Goal: Task Accomplishment & Management: Manage account settings

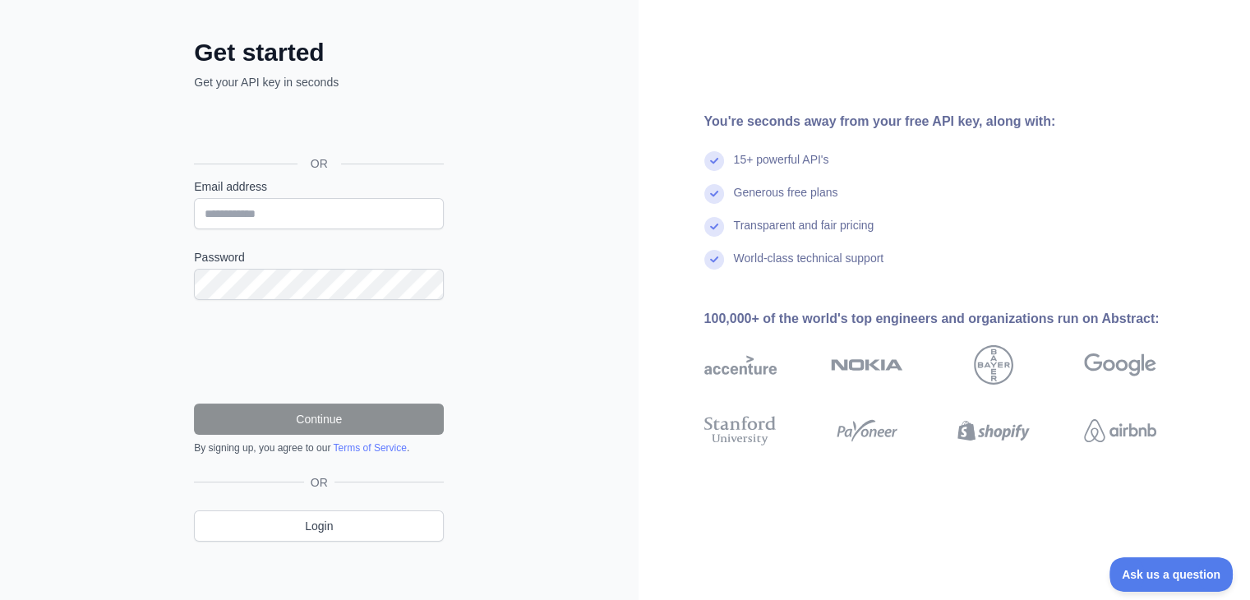
scroll to position [72, 0]
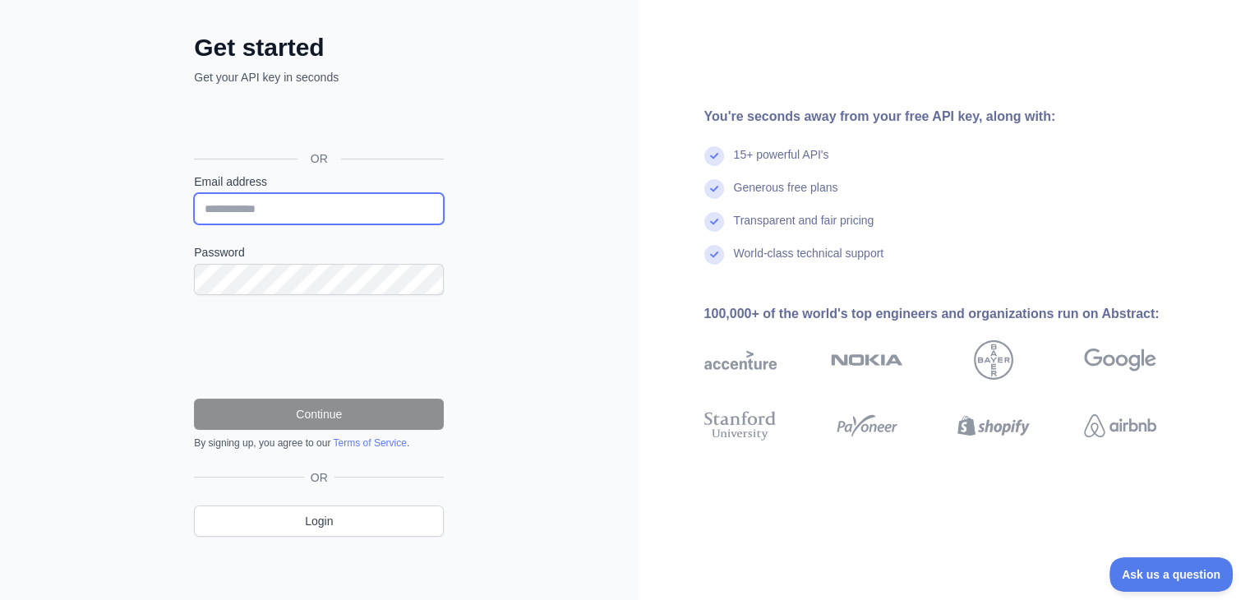
drag, startPoint x: 275, startPoint y: 213, endPoint x: 304, endPoint y: 210, distance: 28.9
click at [275, 213] on input "Email address" at bounding box center [319, 208] width 250 height 31
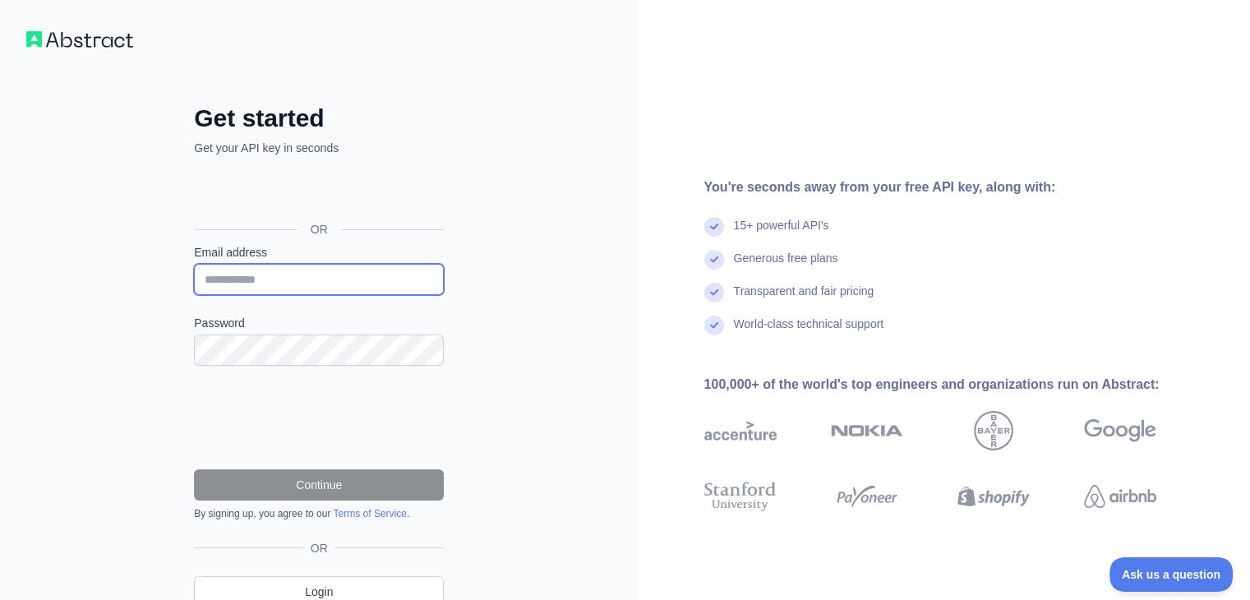
scroll to position [0, 0]
click at [375, 271] on input "Email address" at bounding box center [319, 281] width 250 height 31
type input "**********"
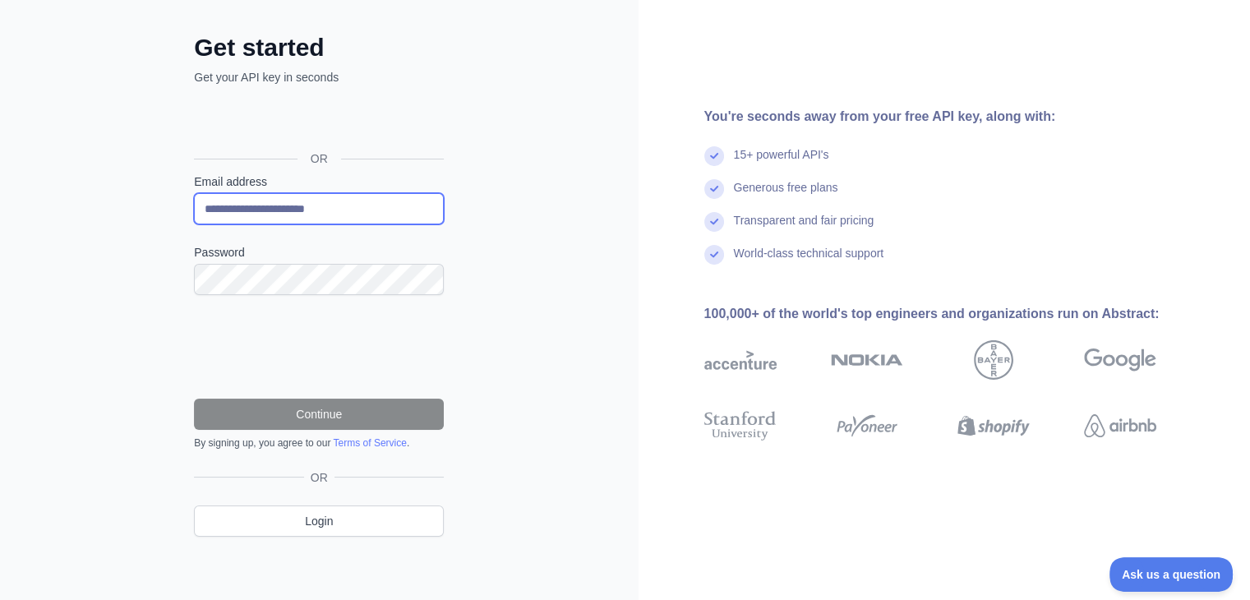
scroll to position [72, 0]
click at [367, 445] on link "Terms of Service" at bounding box center [369, 443] width 73 height 12
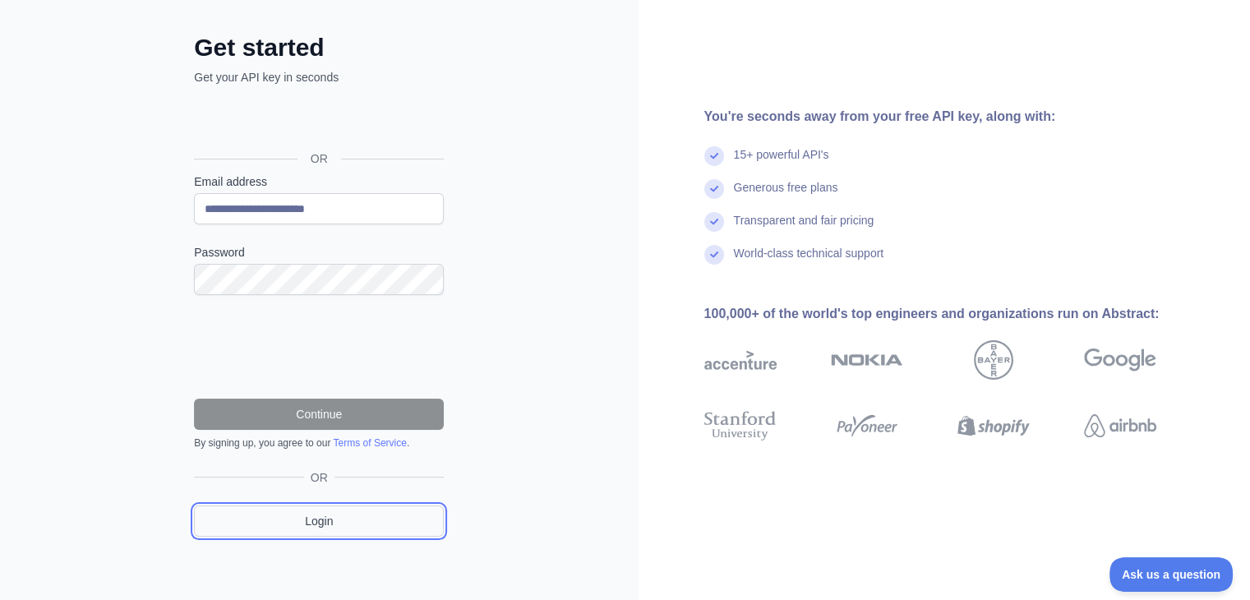
click at [340, 525] on link "Login" at bounding box center [319, 521] width 250 height 31
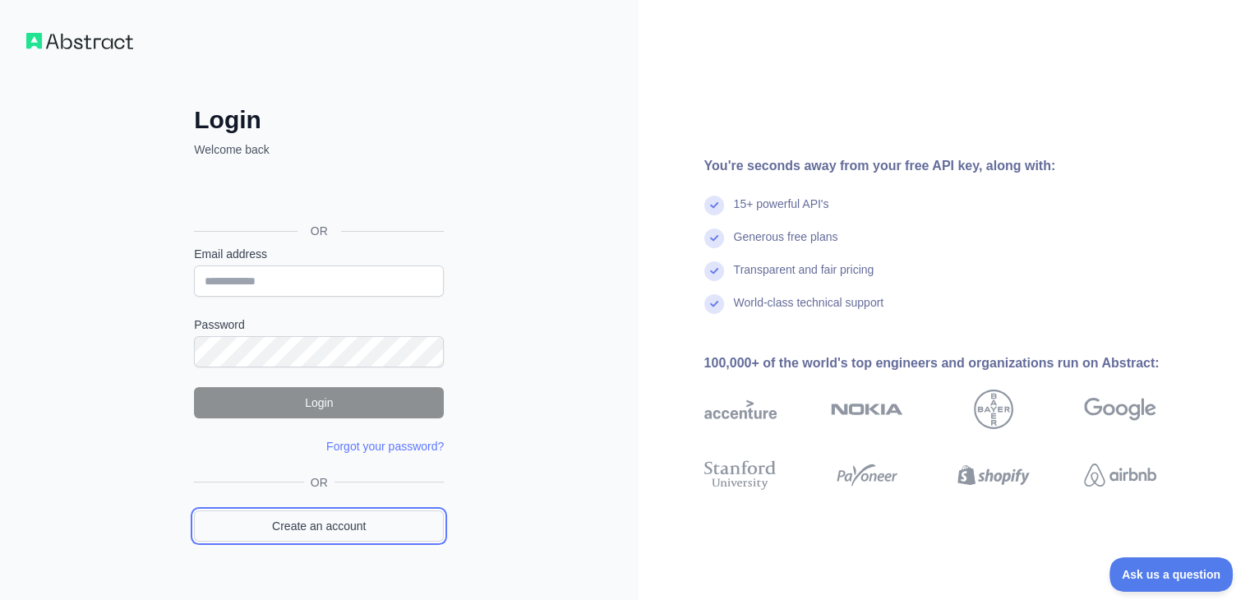
click at [339, 525] on link "Create an account" at bounding box center [319, 526] width 250 height 31
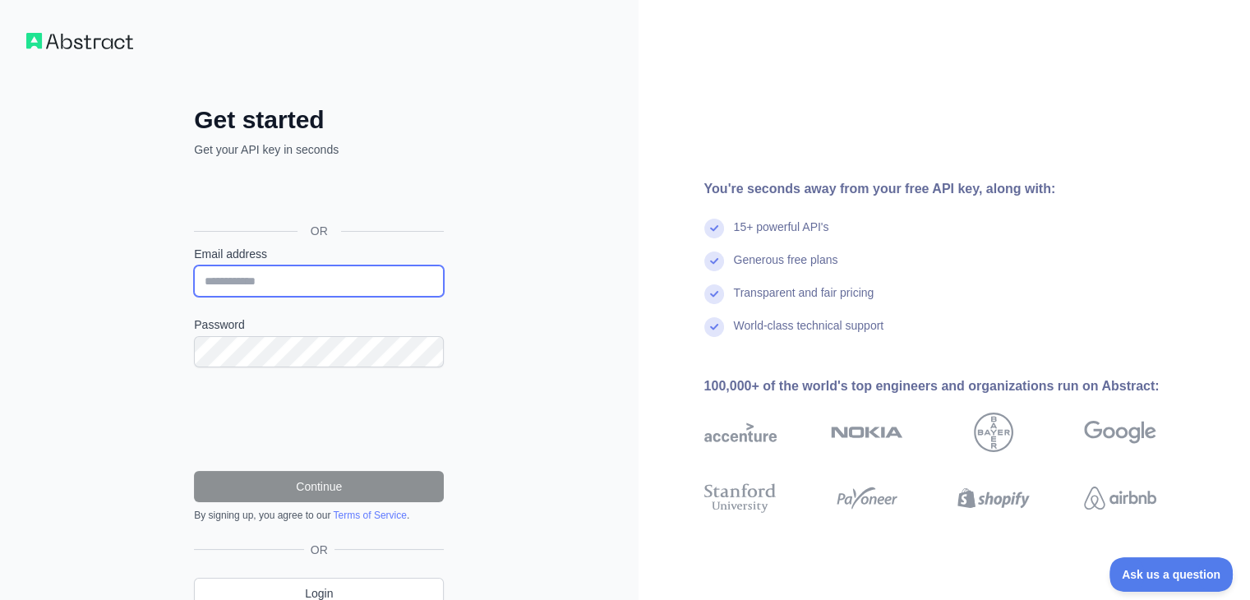
click at [354, 287] on input "Email address" at bounding box center [319, 281] width 250 height 31
type input "**********"
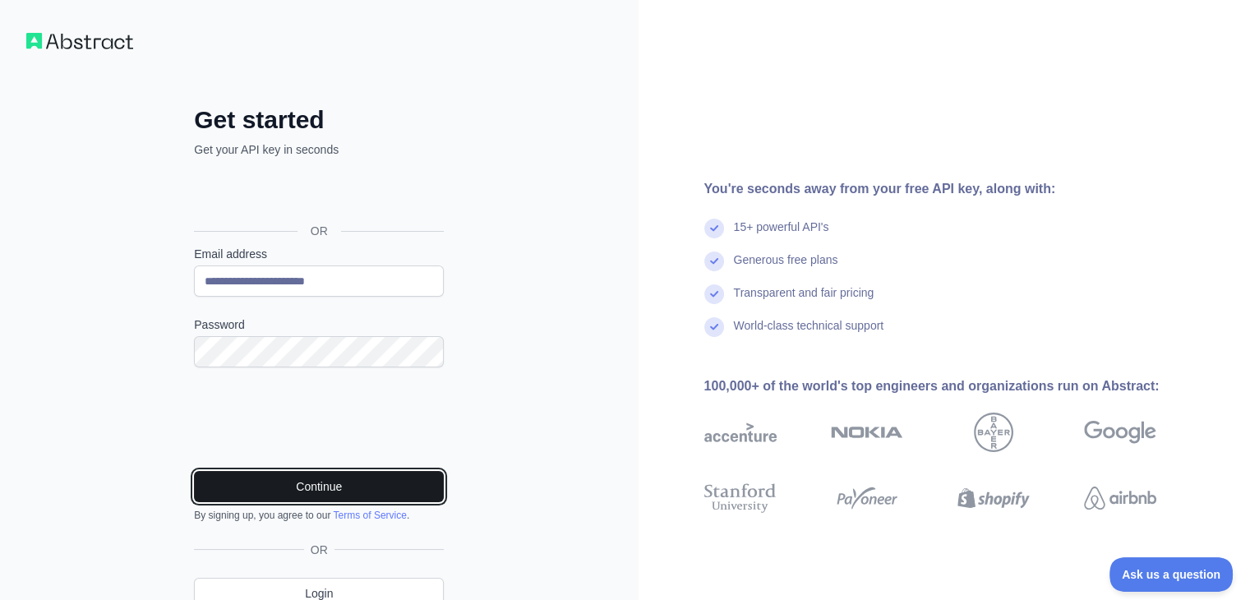
click at [382, 491] on button "Continue" at bounding box center [319, 486] width 250 height 31
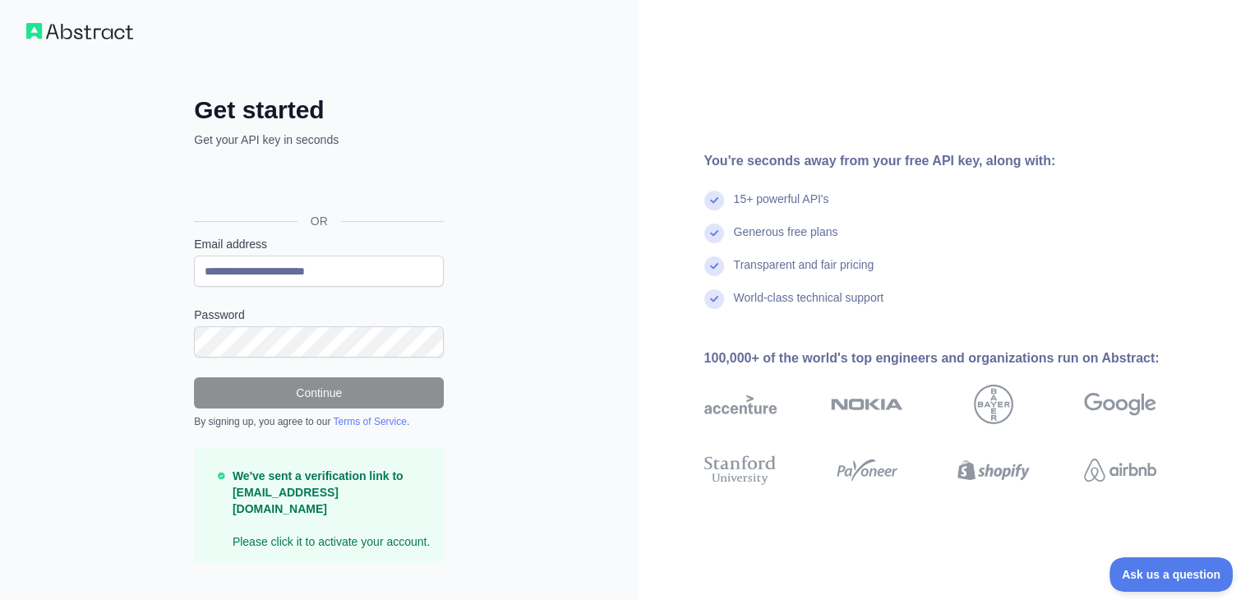
scroll to position [20, 0]
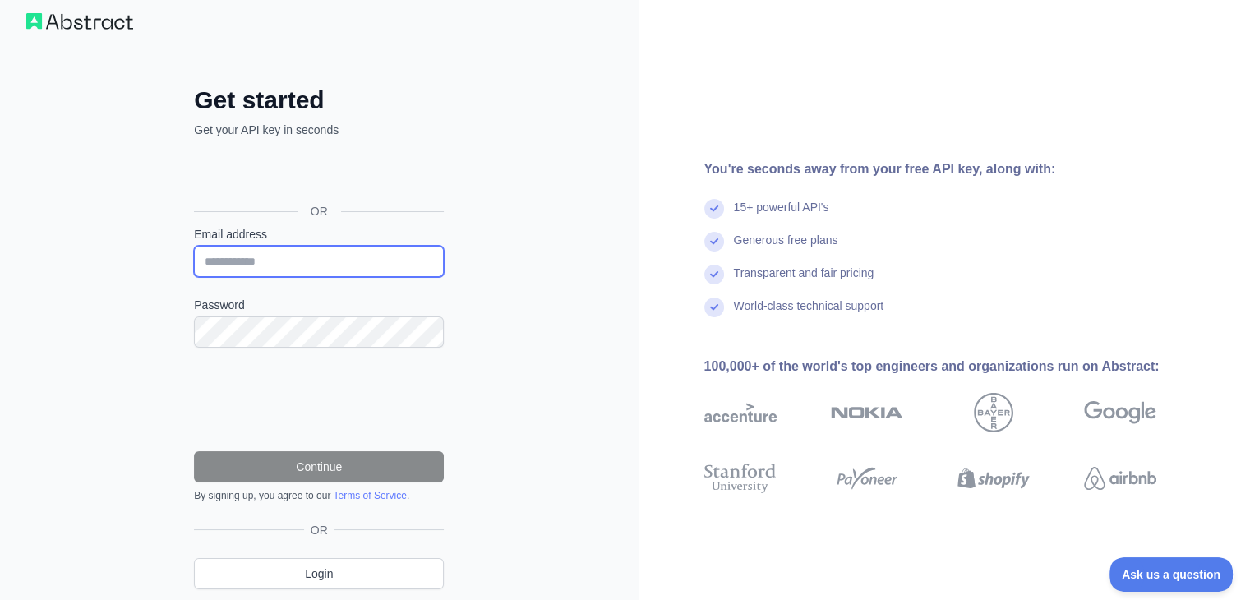
type input "**********"
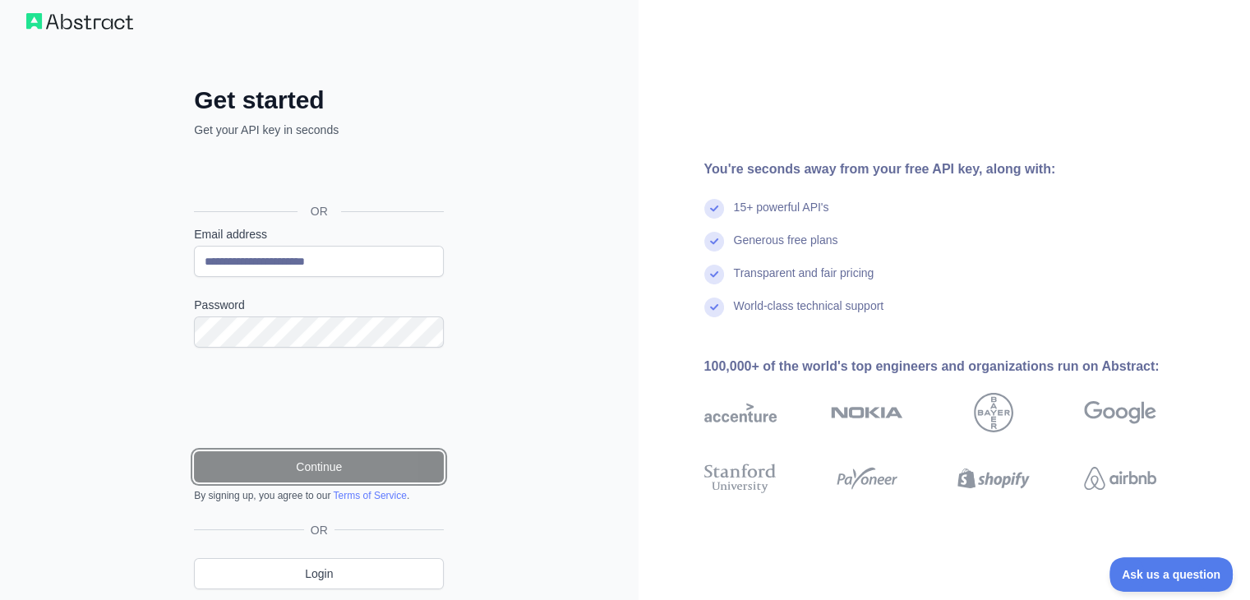
click at [371, 467] on button "Continue" at bounding box center [319, 466] width 250 height 31
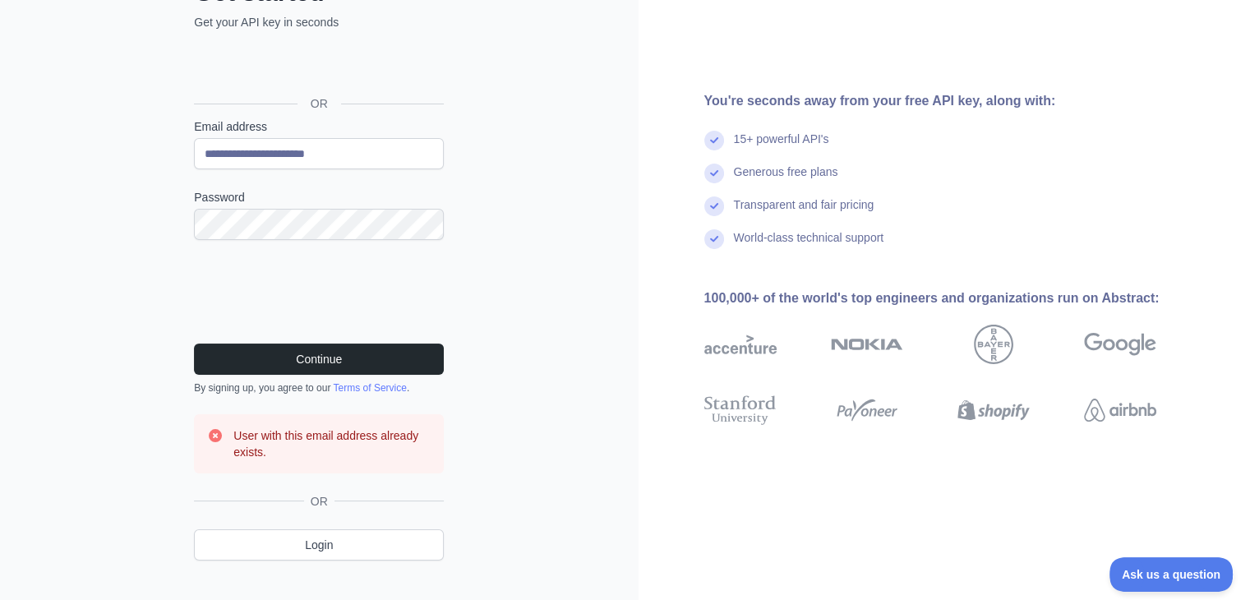
scroll to position [151, 0]
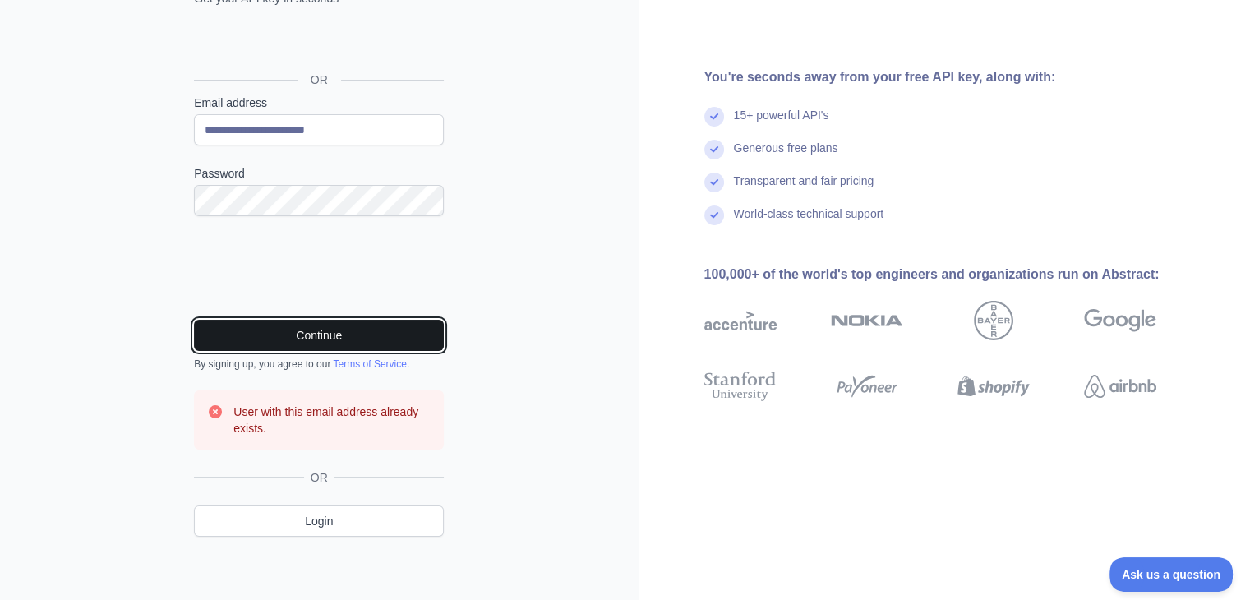
click at [400, 331] on button "Continue" at bounding box center [319, 335] width 250 height 31
click at [419, 330] on button "Continue" at bounding box center [319, 335] width 250 height 31
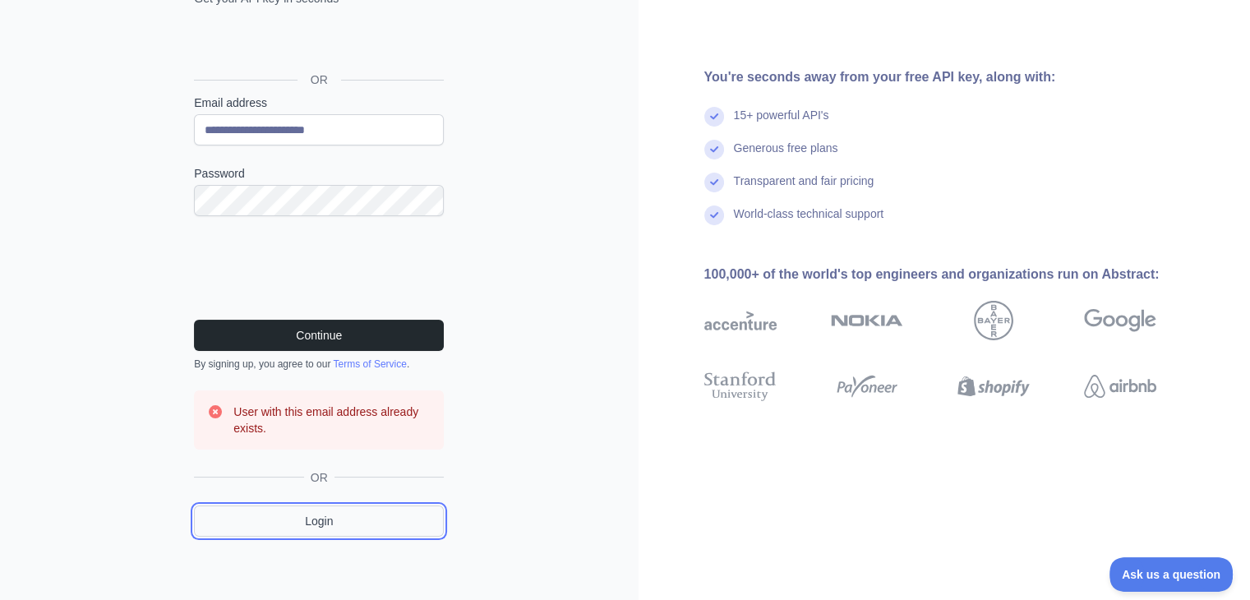
click at [323, 514] on link "Login" at bounding box center [319, 521] width 250 height 31
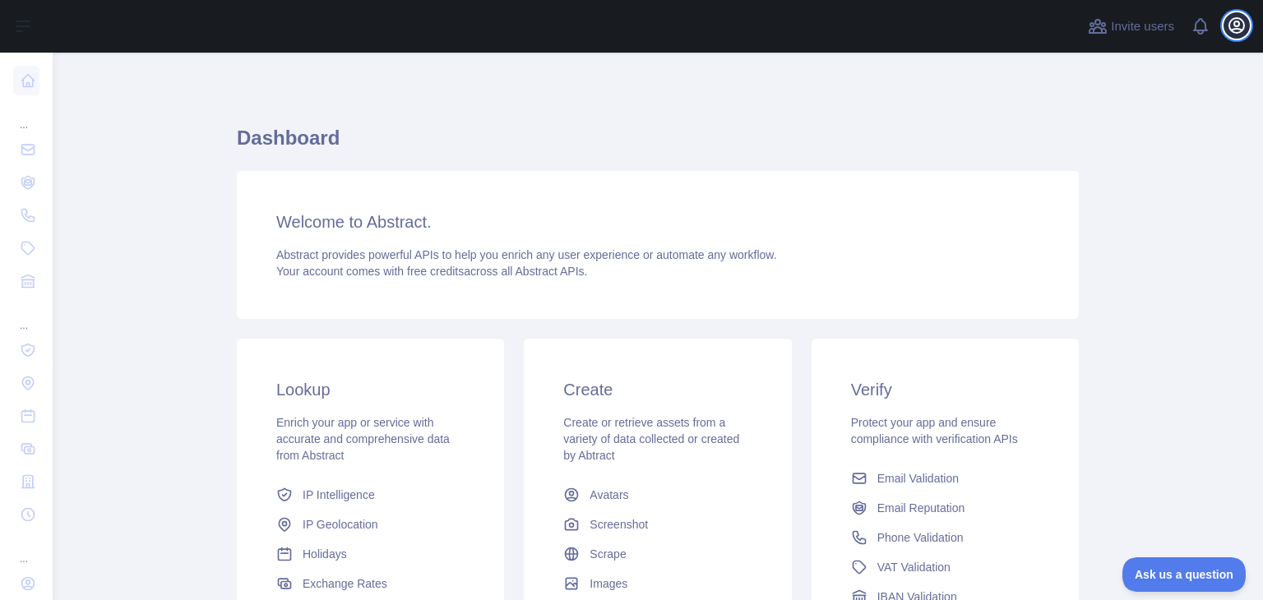
click at [1236, 28] on icon "button" at bounding box center [1236, 25] width 15 height 15
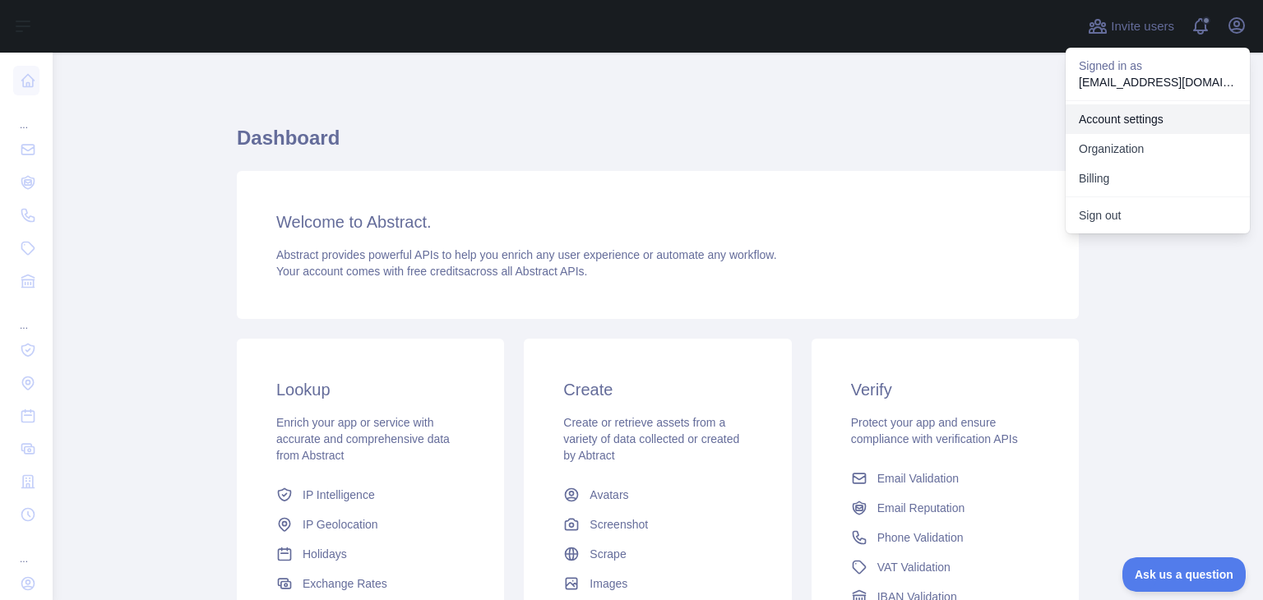
click at [1124, 127] on link "Account settings" at bounding box center [1157, 119] width 184 height 30
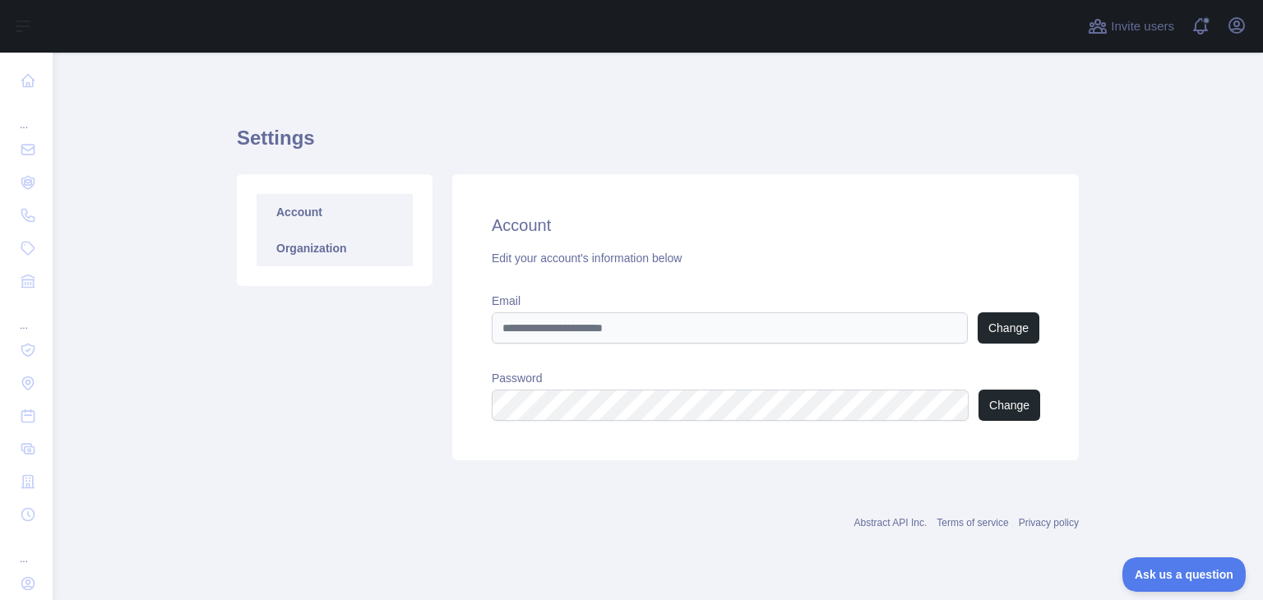
click at [329, 264] on link "Organization" at bounding box center [335, 248] width 156 height 36
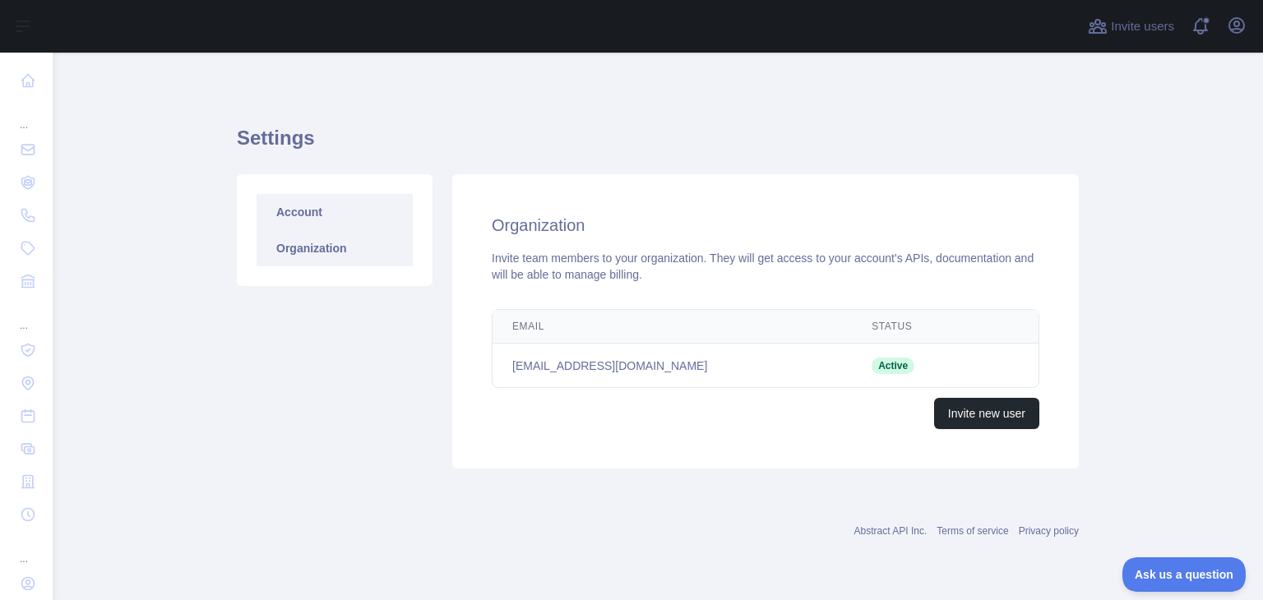
click at [329, 215] on link "Account" at bounding box center [335, 212] width 156 height 36
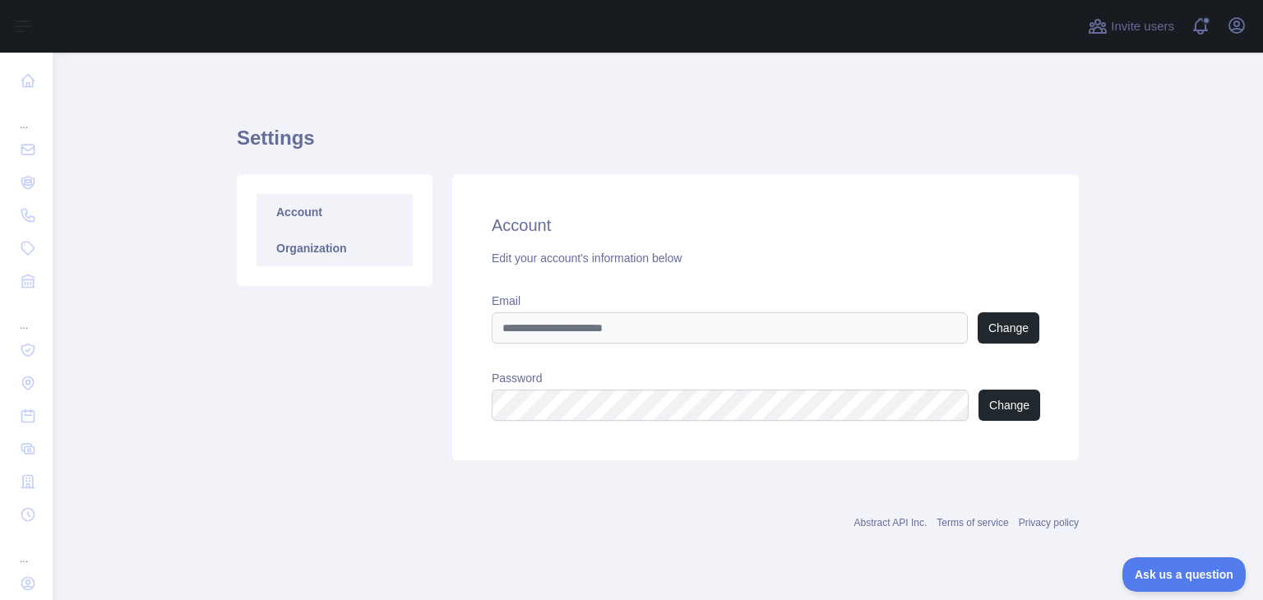
click at [330, 260] on link "Organization" at bounding box center [335, 248] width 156 height 36
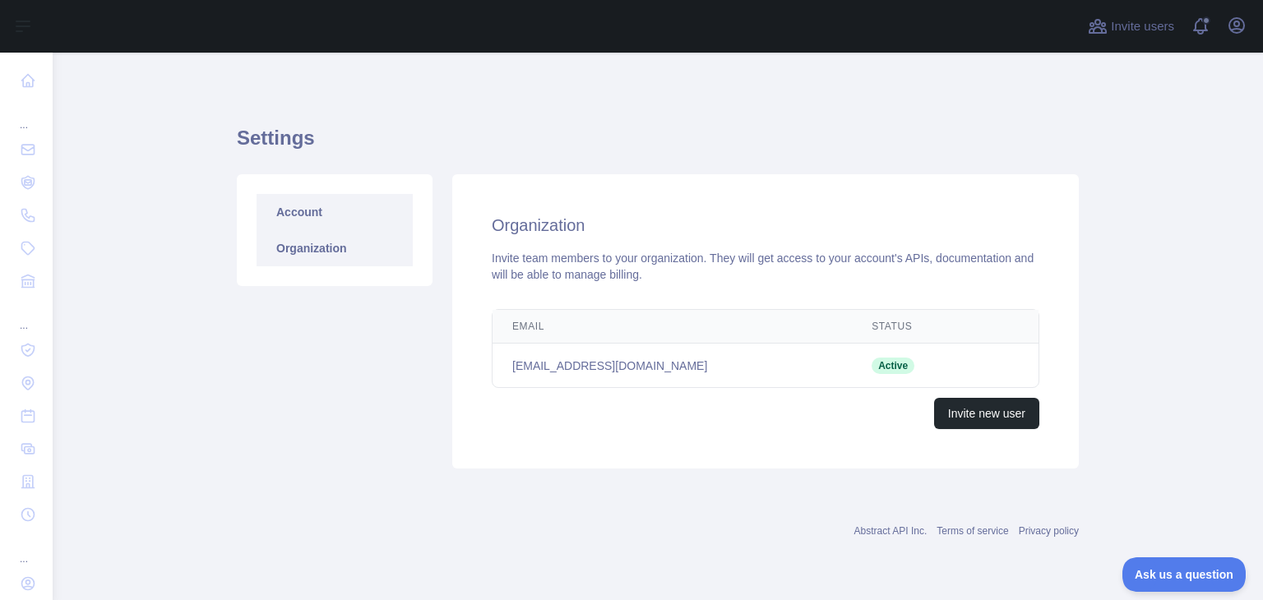
click at [324, 208] on link "Account" at bounding box center [335, 212] width 156 height 36
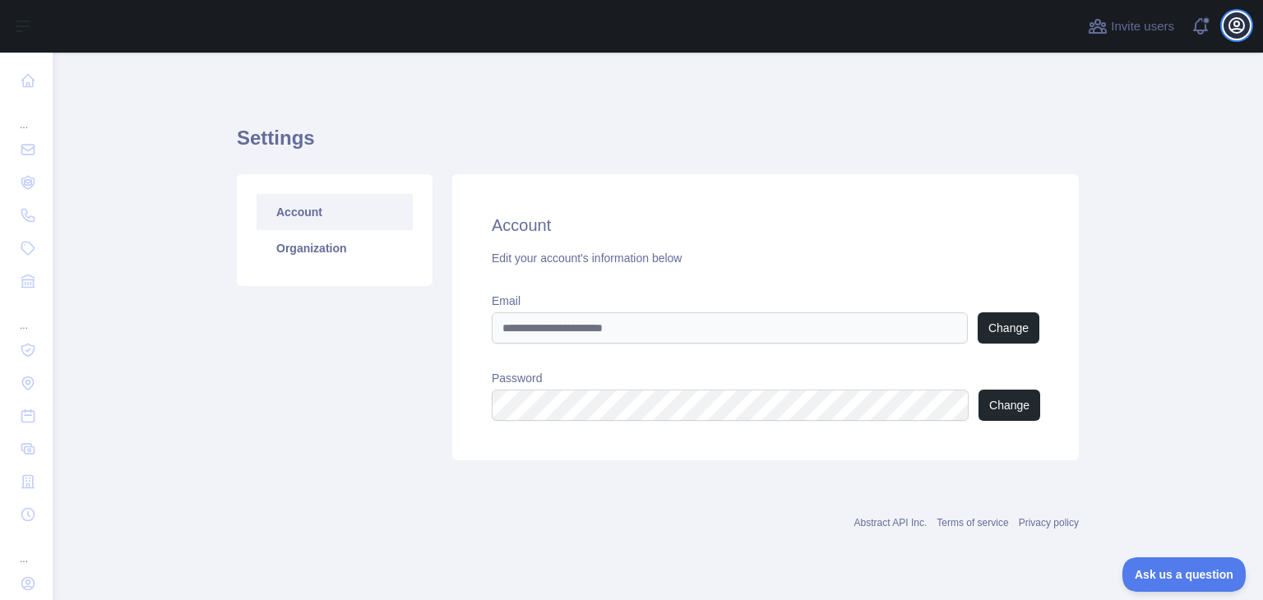
click at [1232, 26] on icon "button" at bounding box center [1237, 26] width 20 height 20
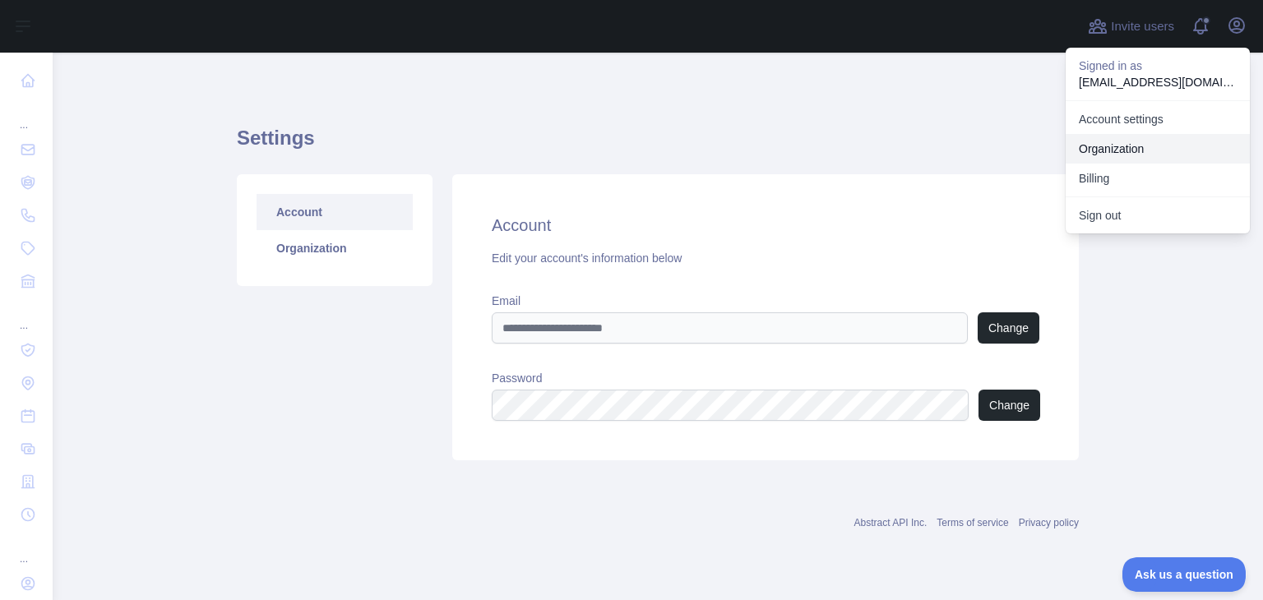
click at [1127, 149] on link "Organization" at bounding box center [1157, 149] width 184 height 30
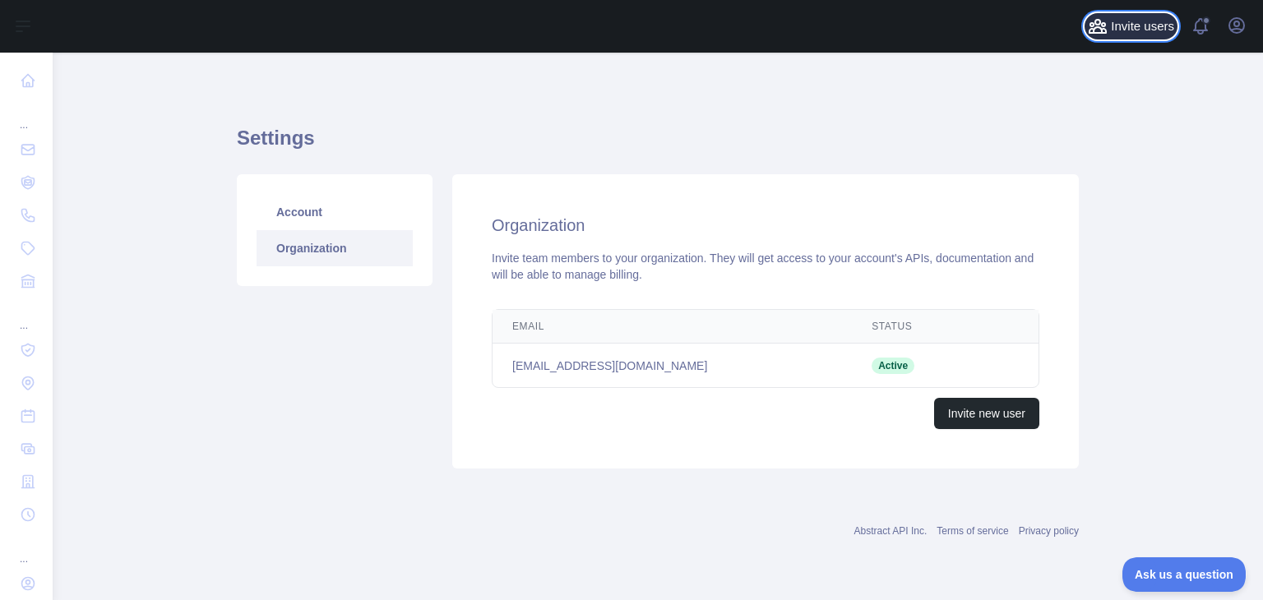
click at [1104, 25] on icon at bounding box center [1097, 26] width 16 height 13
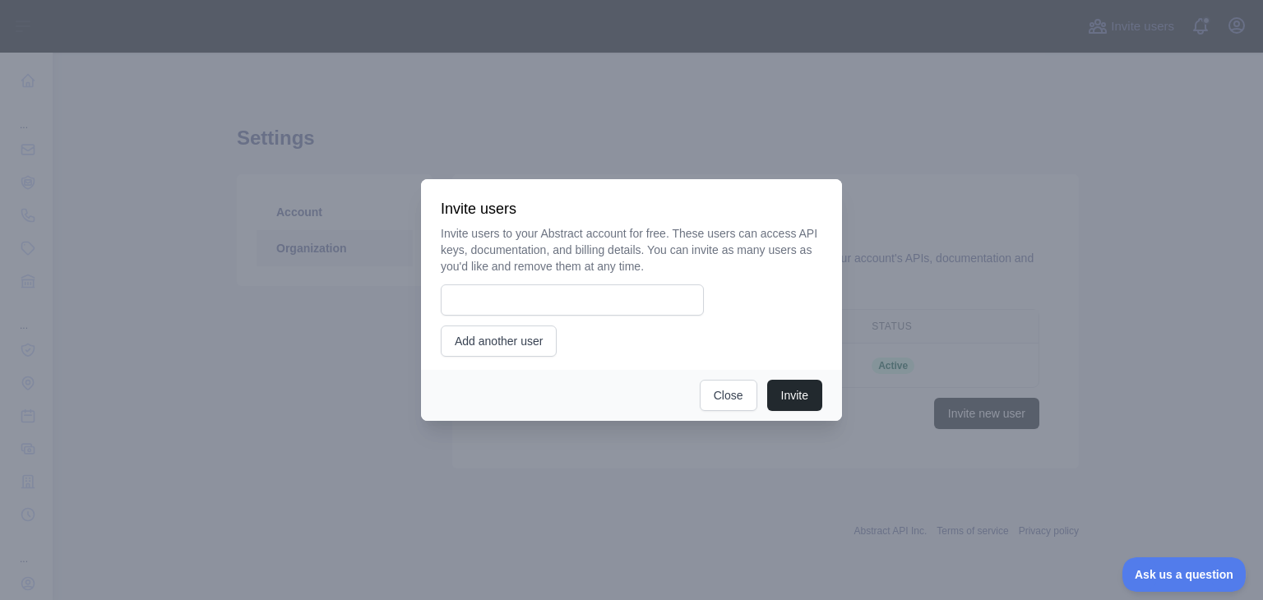
click at [728, 411] on div "Invite Close" at bounding box center [631, 395] width 421 height 51
click at [701, 399] on button "Close" at bounding box center [729, 395] width 58 height 31
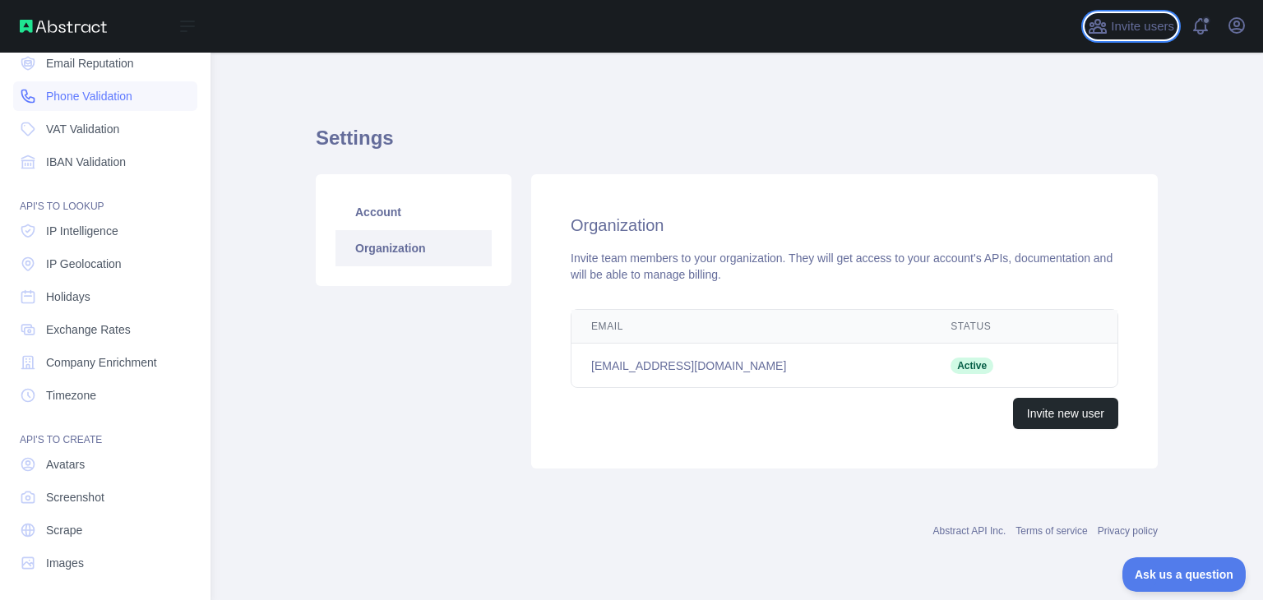
scroll to position [123, 0]
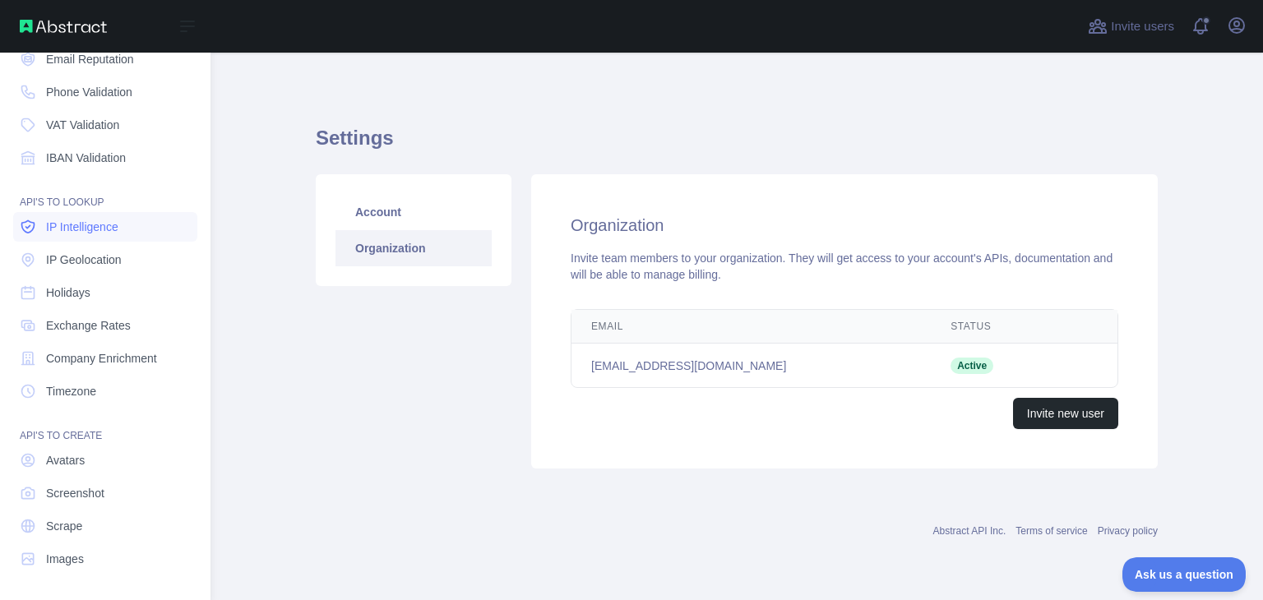
click at [107, 236] on link "IP Intelligence" at bounding box center [105, 227] width 184 height 30
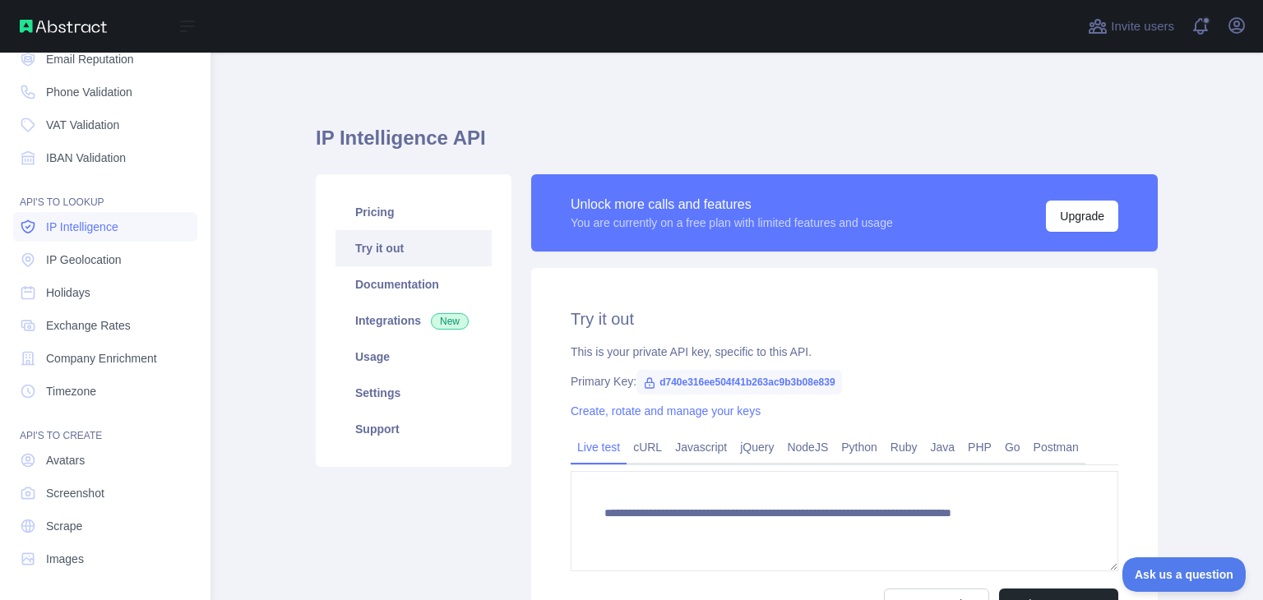
type textarea "**********"
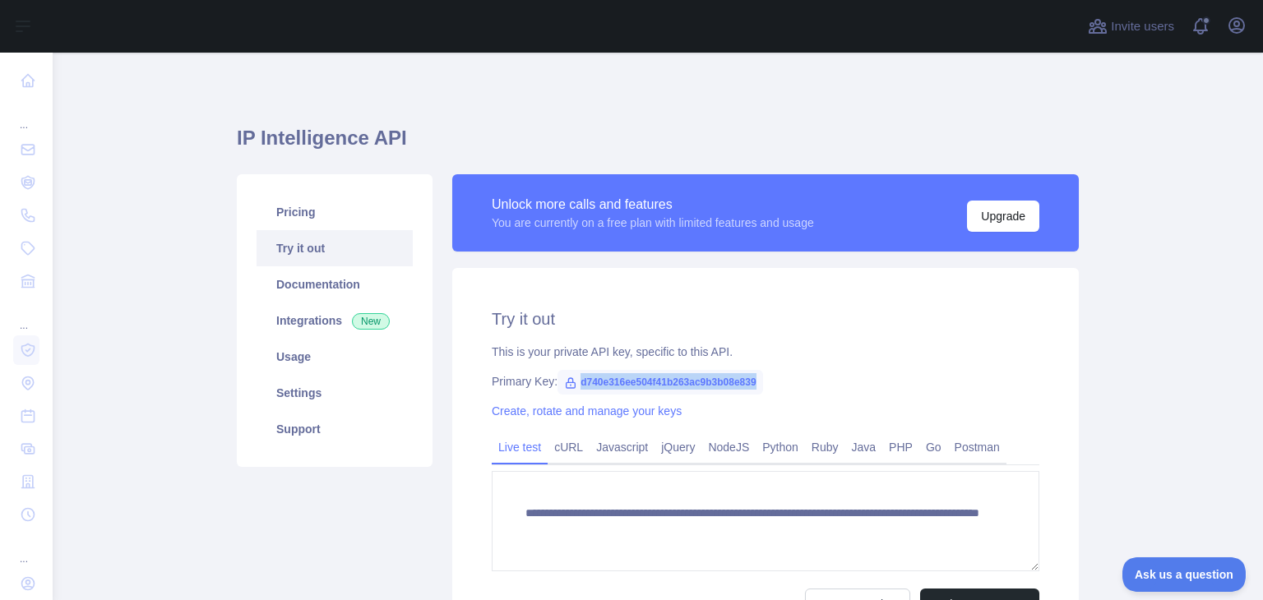
drag, startPoint x: 571, startPoint y: 381, endPoint x: 760, endPoint y: 386, distance: 188.3
click at [758, 386] on div "Primary Key: d740e316ee504f41b263ac9b3b08e839" at bounding box center [766, 381] width 548 height 16
copy span "d740e316ee504f41b263ac9b3b08e839"
click at [1243, 17] on icon "button" at bounding box center [1237, 26] width 20 height 20
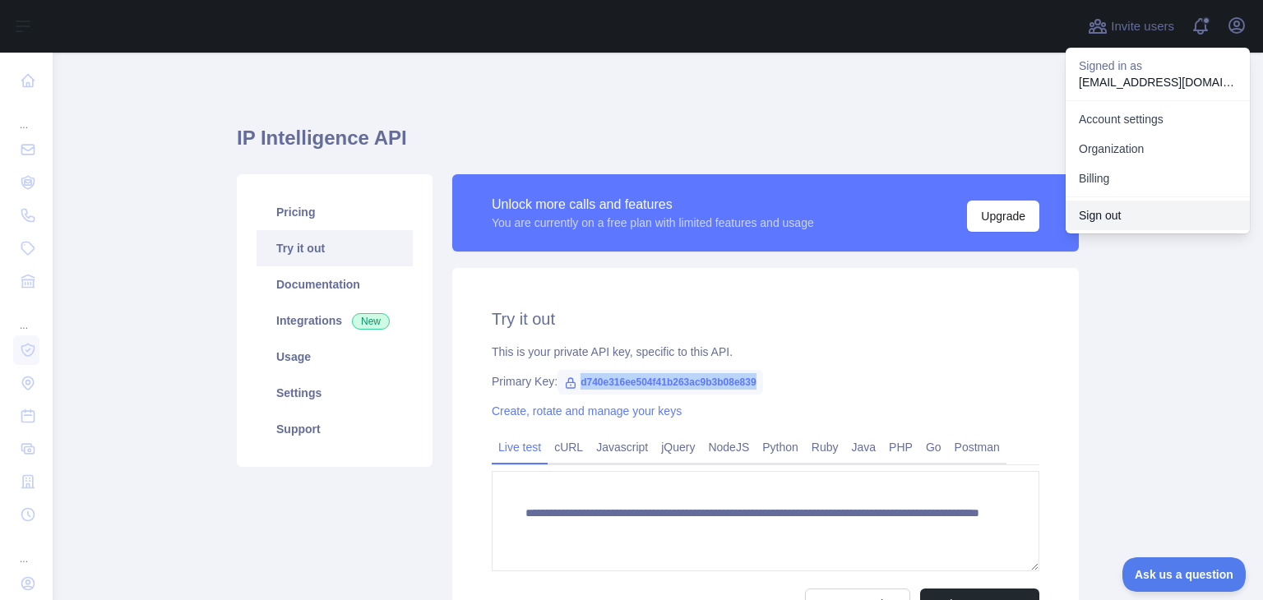
click at [1141, 218] on button "Sign out" at bounding box center [1157, 216] width 184 height 30
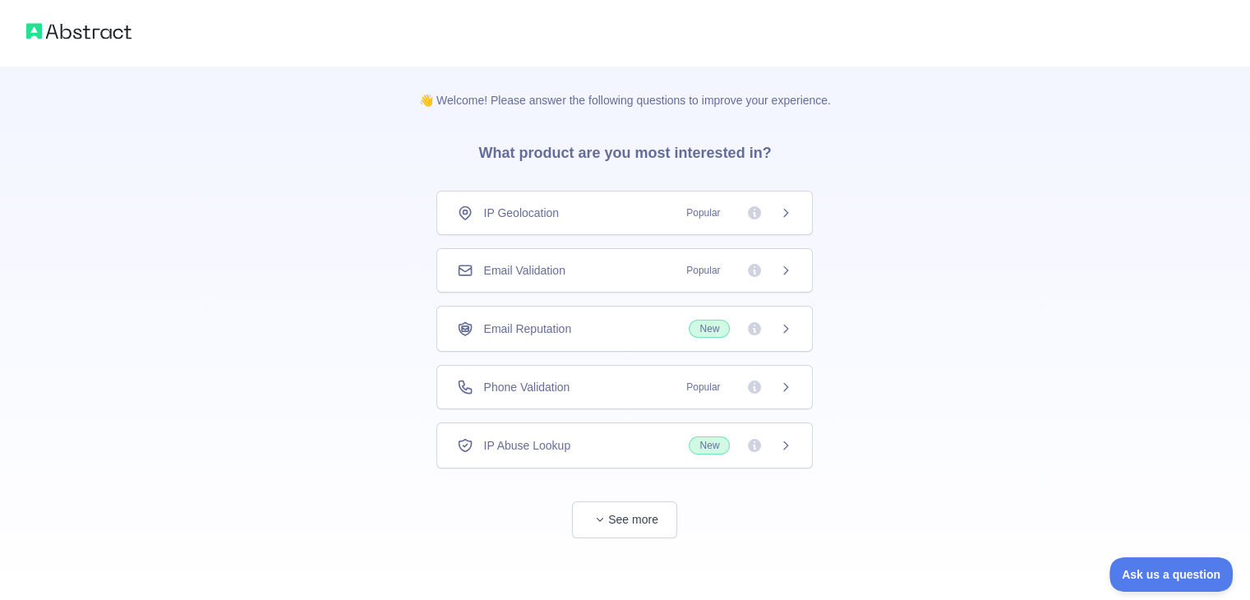
scroll to position [2, 0]
click at [625, 519] on button "See more" at bounding box center [624, 518] width 105 height 37
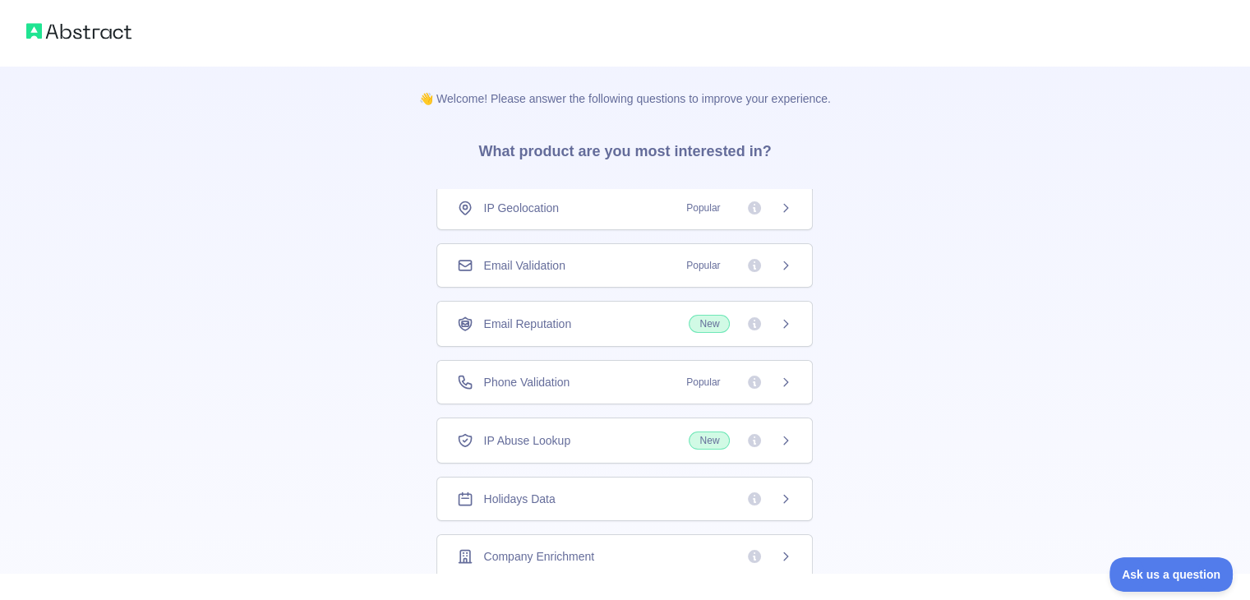
scroll to position [0, 0]
click at [784, 212] on icon at bounding box center [786, 210] width 4 height 7
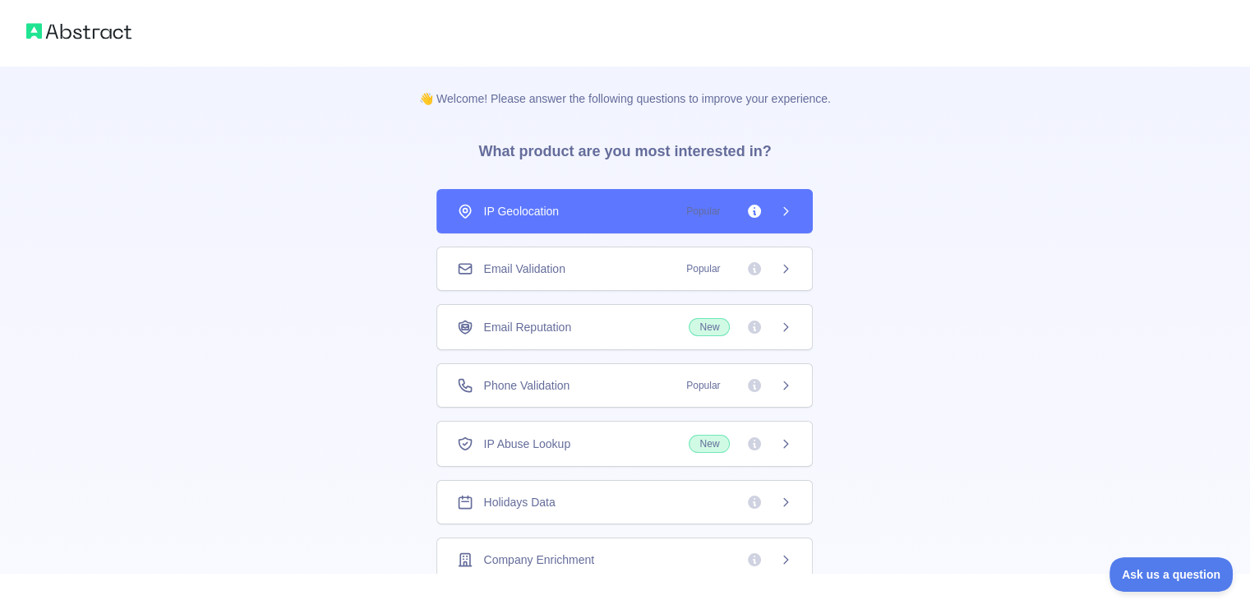
click at [778, 201] on div "IP Geolocation Popular" at bounding box center [625, 211] width 377 height 44
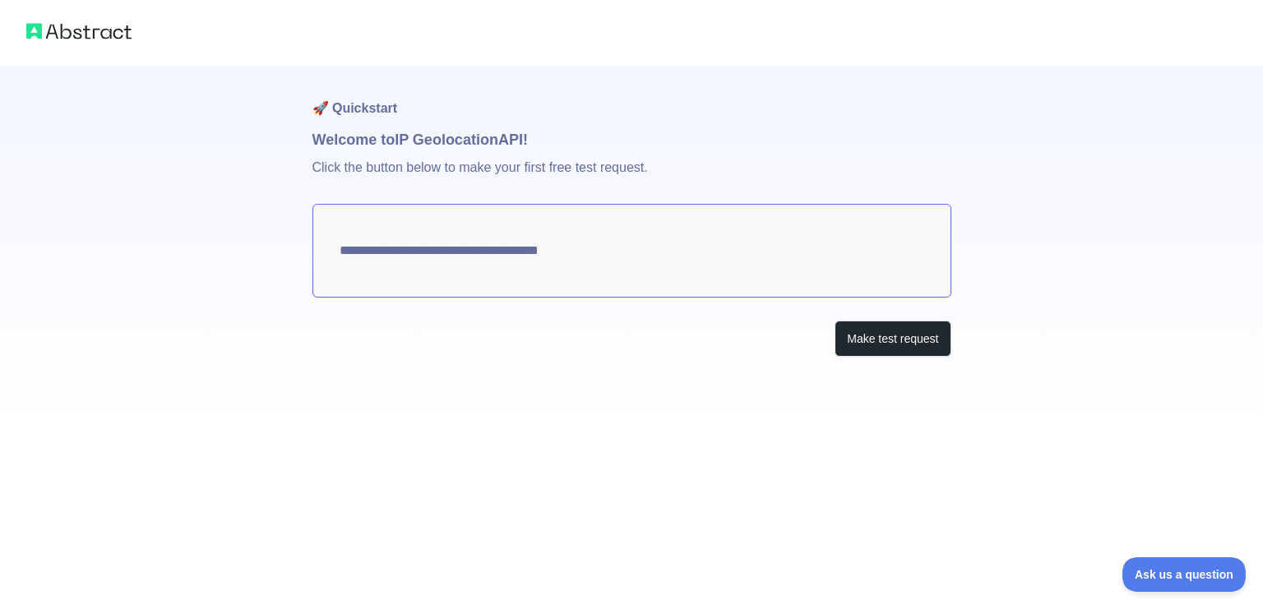
type textarea "**********"
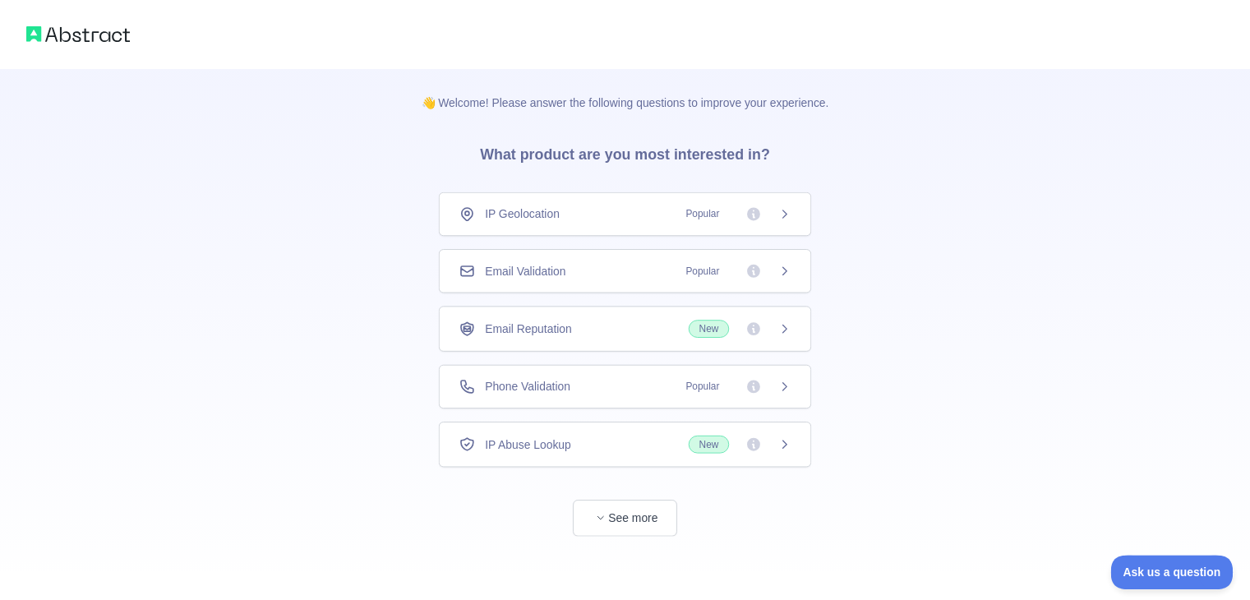
scroll to position [2, 0]
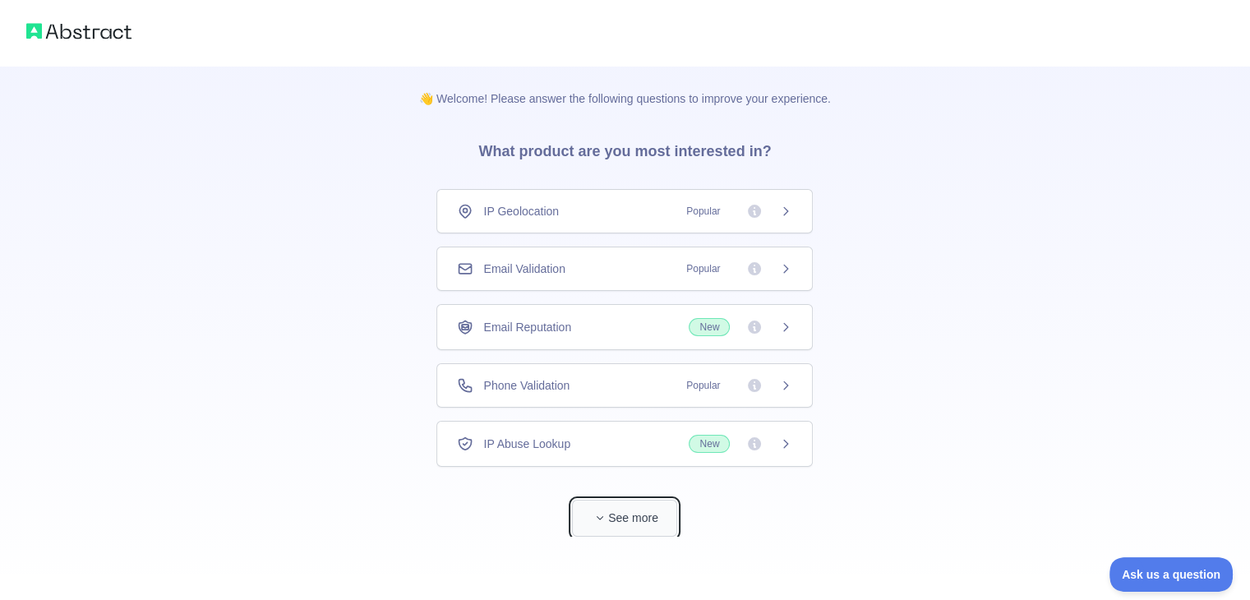
click at [595, 520] on icon "button" at bounding box center [600, 518] width 10 height 10
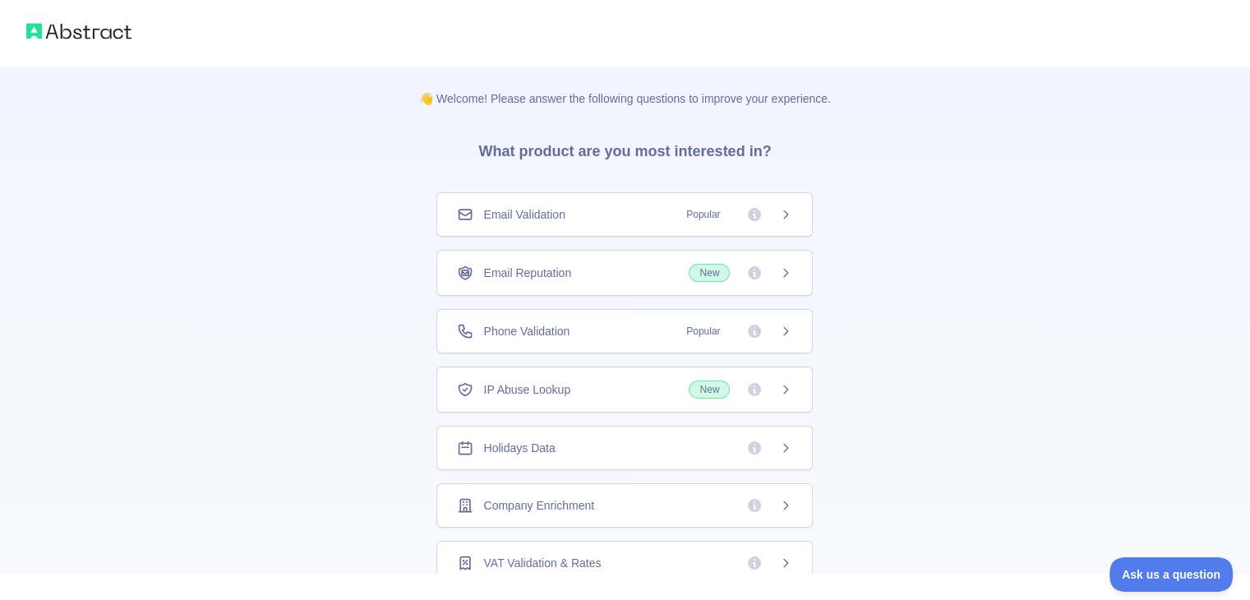
scroll to position [58, 0]
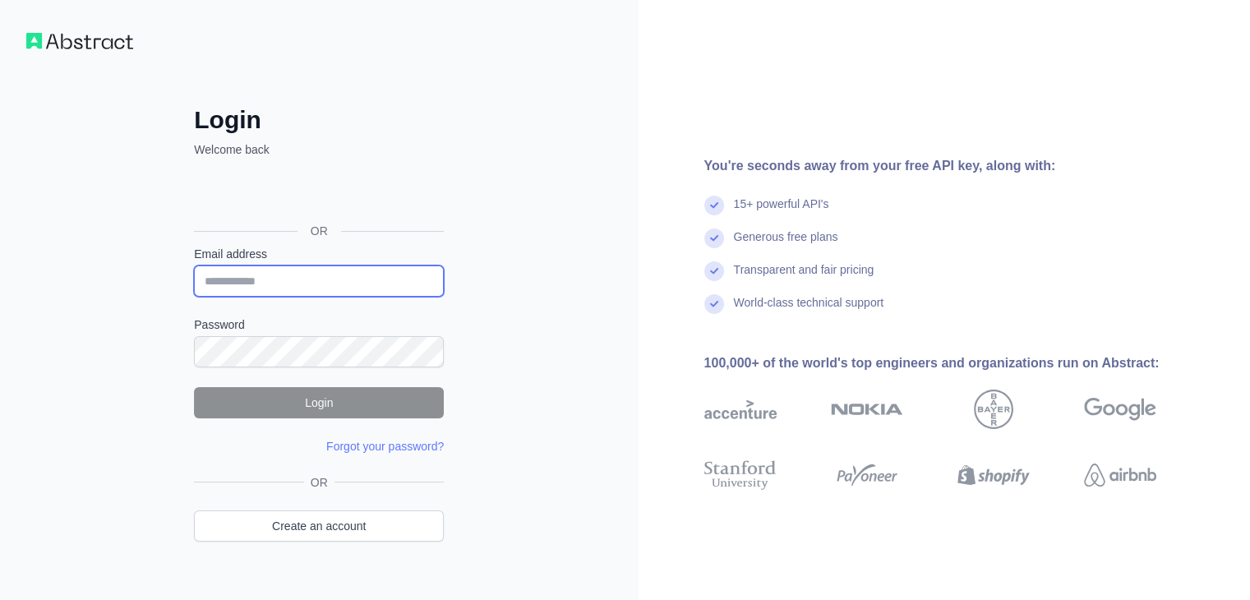
type input "**********"
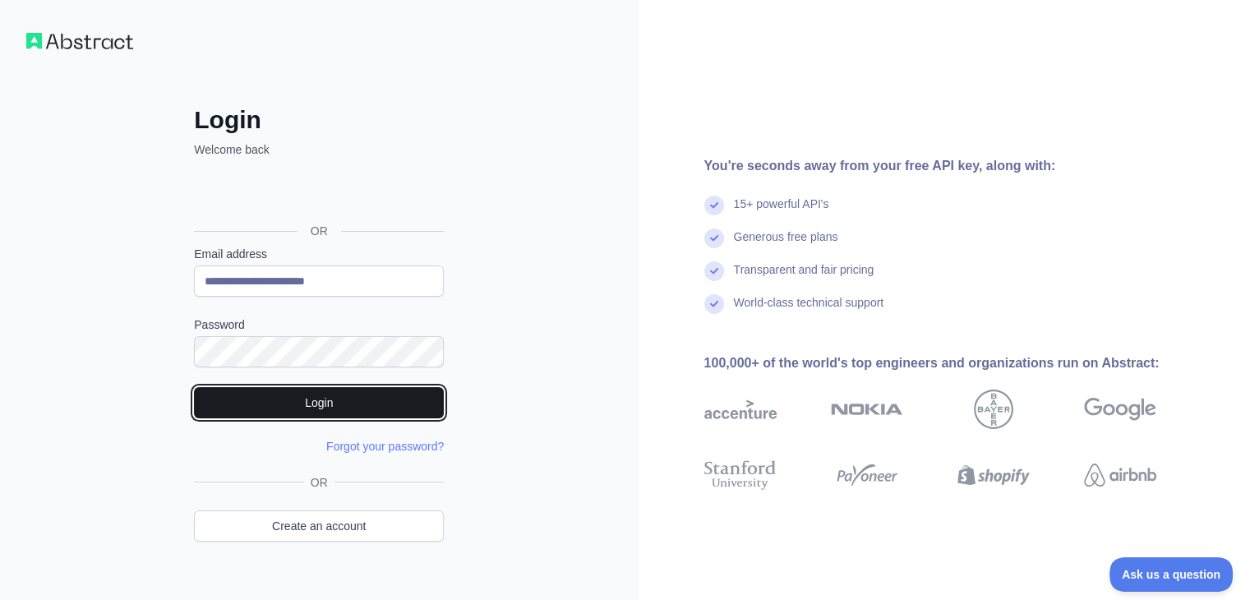
click at [370, 405] on button "Login" at bounding box center [319, 402] width 250 height 31
